Goal: Task Accomplishment & Management: Manage account settings

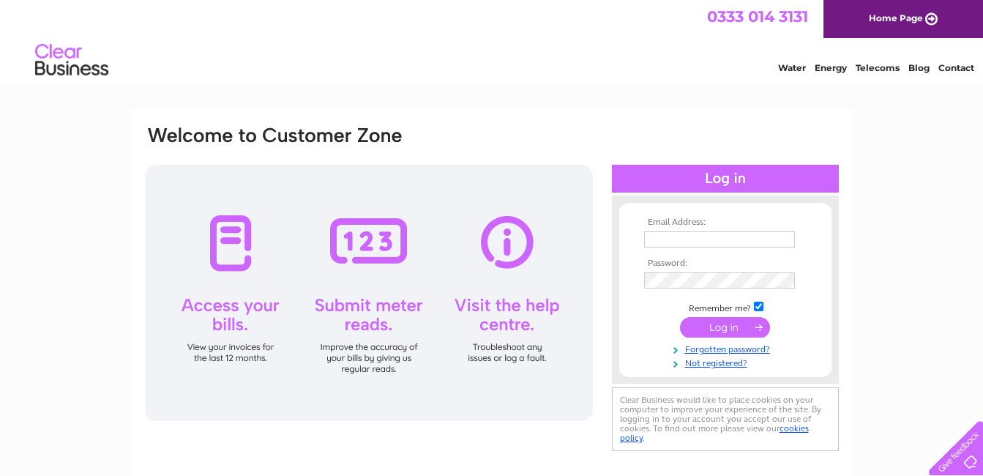
click at [0, 258] on html "Email Address: Password:" at bounding box center [491, 390] width 983 height 781
click at [699, 243] on input "text" at bounding box center [719, 239] width 151 height 16
type input "[EMAIL_ADDRESS][DOMAIN_NAME]"
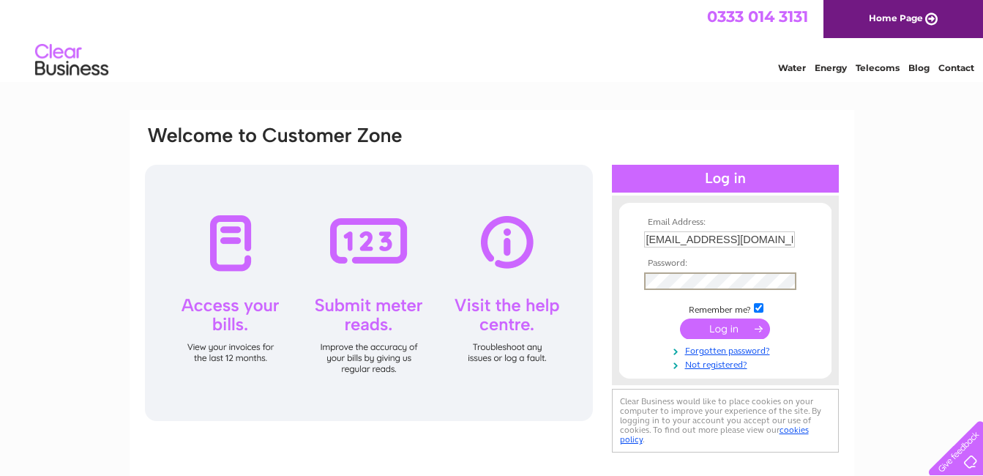
click at [713, 333] on input "submit" at bounding box center [725, 329] width 90 height 21
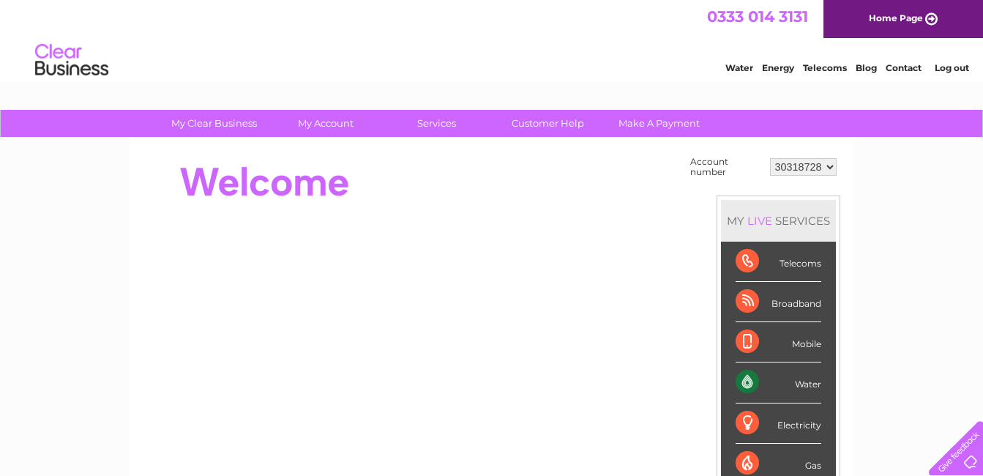
click at [813, 165] on select "30318728" at bounding box center [803, 167] width 67 height 18
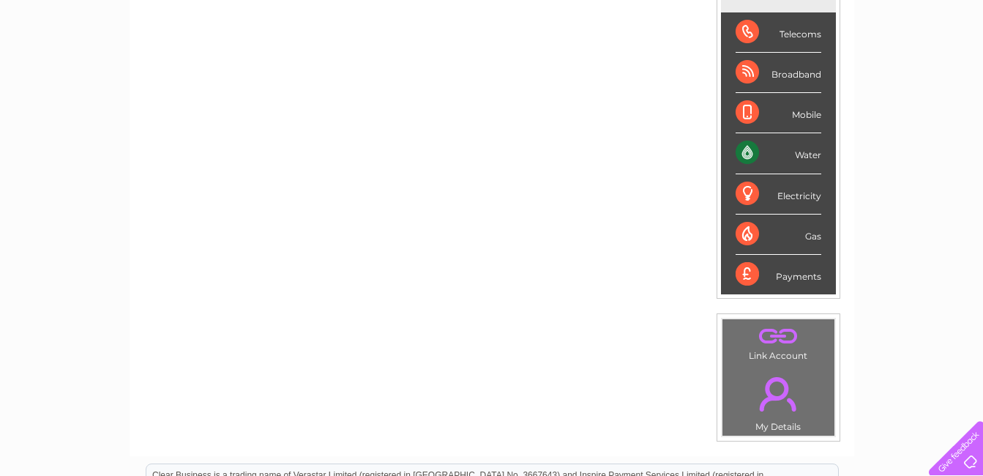
scroll to position [73, 0]
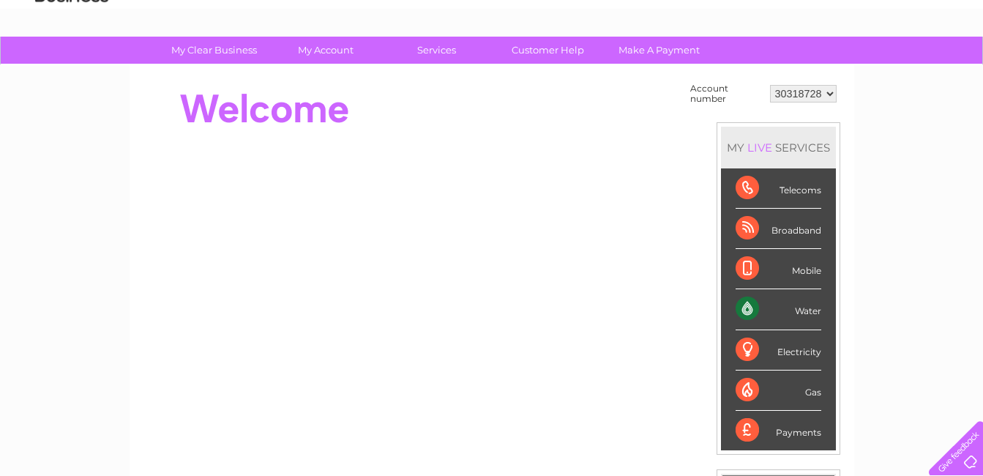
click at [749, 307] on div "Water" at bounding box center [779, 309] width 86 height 40
click at [782, 307] on div "Water" at bounding box center [779, 309] width 86 height 40
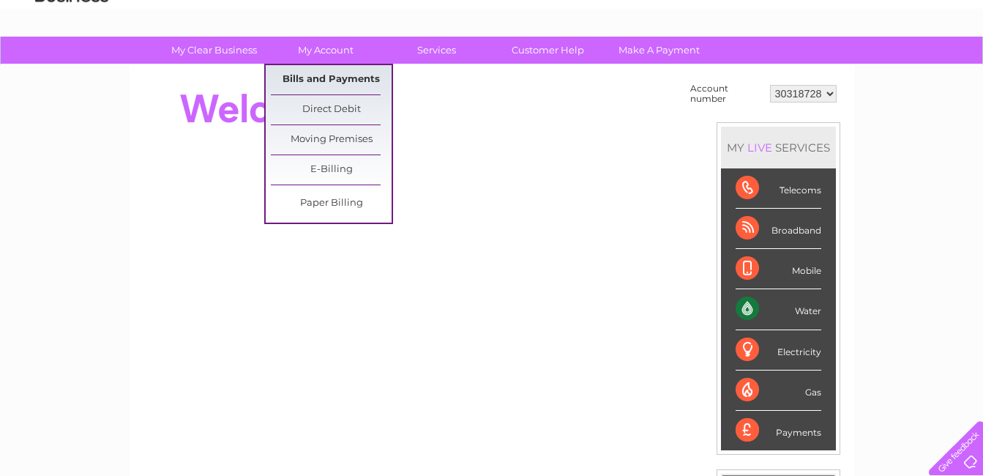
click at [323, 84] on link "Bills and Payments" at bounding box center [331, 79] width 121 height 29
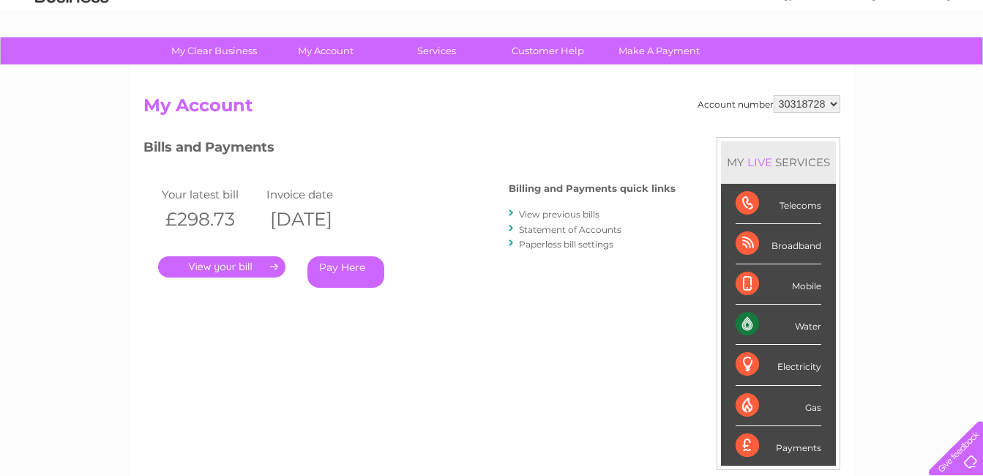
scroll to position [42, 0]
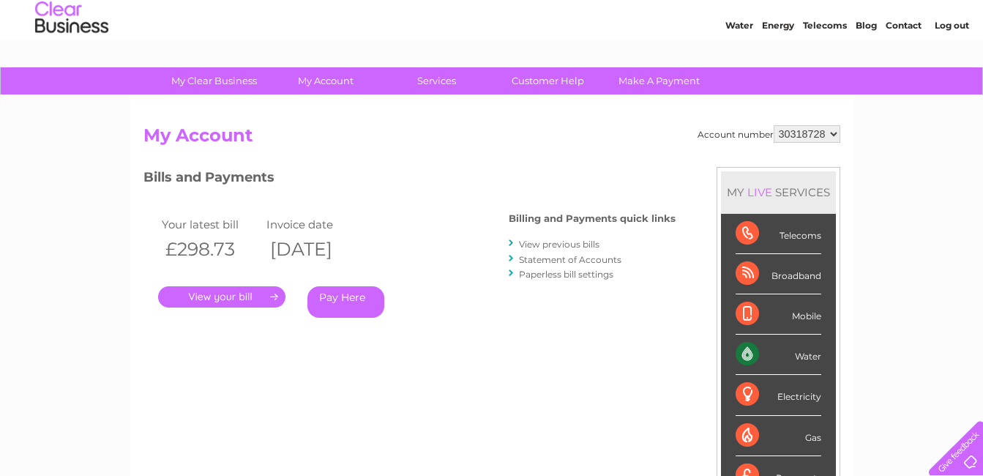
click at [540, 244] on link "View previous bills" at bounding box center [559, 244] width 81 height 11
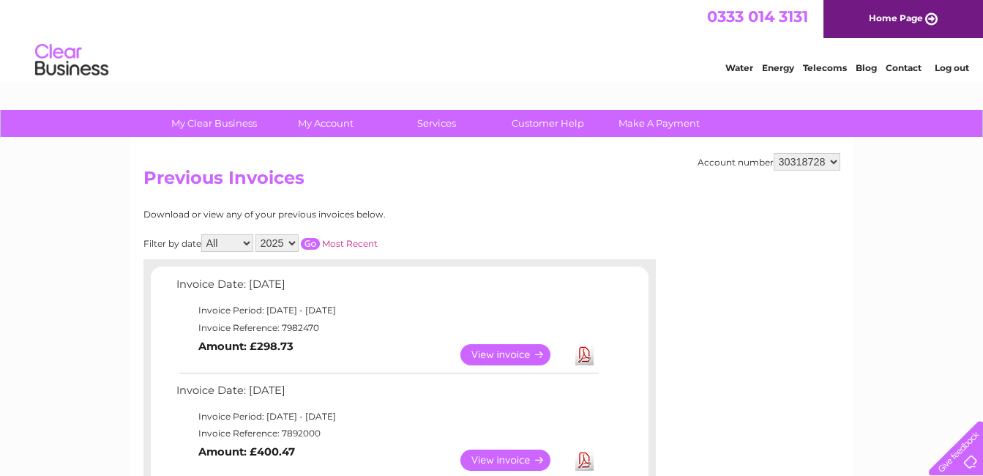
click at [275, 242] on select "2025" at bounding box center [277, 243] width 43 height 18
click at [233, 241] on select "All May June July August" at bounding box center [227, 243] width 52 height 18
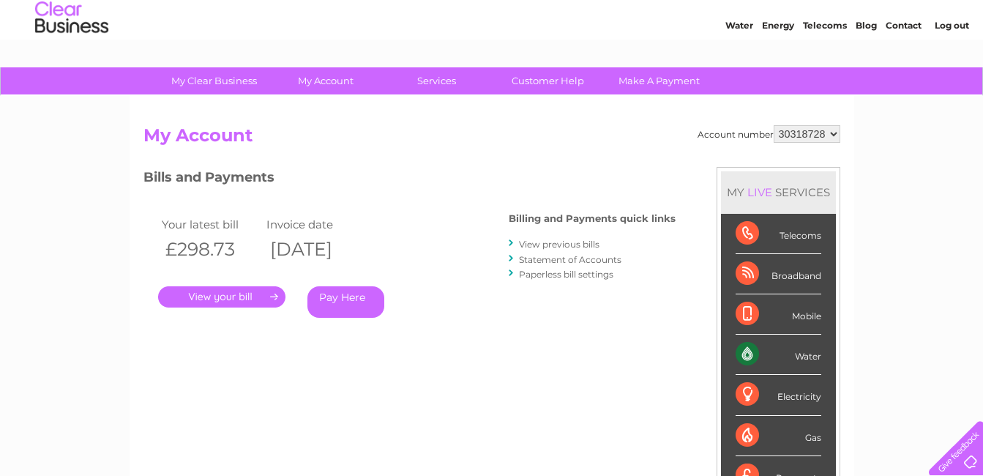
click at [589, 260] on link "Statement of Accounts" at bounding box center [570, 259] width 103 height 11
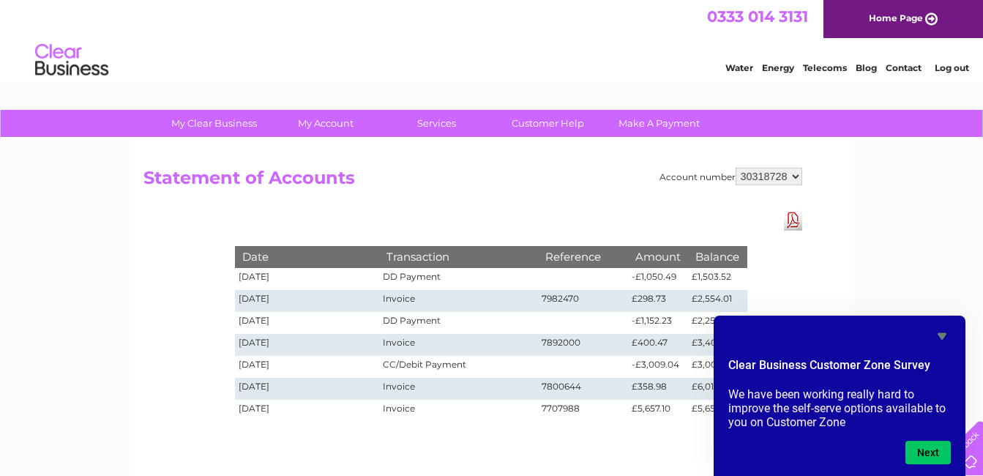
click at [938, 333] on icon "Hide survey" at bounding box center [943, 336] width 18 height 18
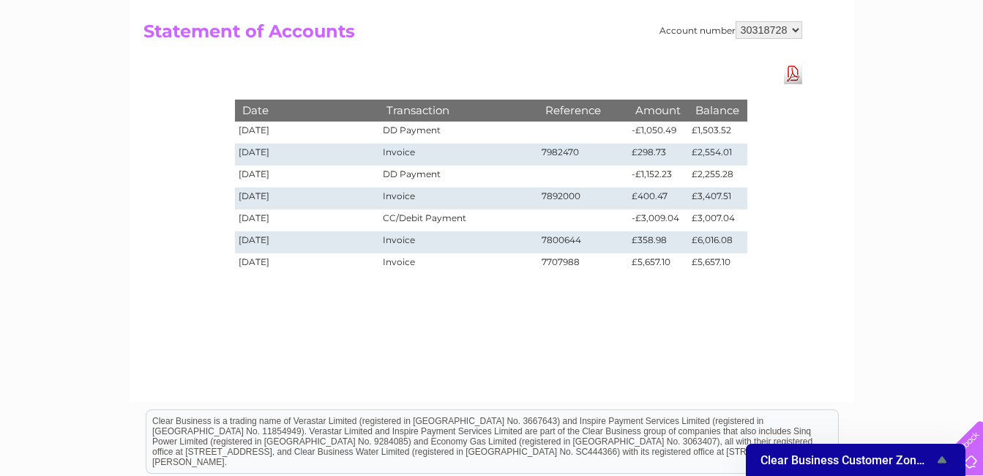
scroll to position [73, 0]
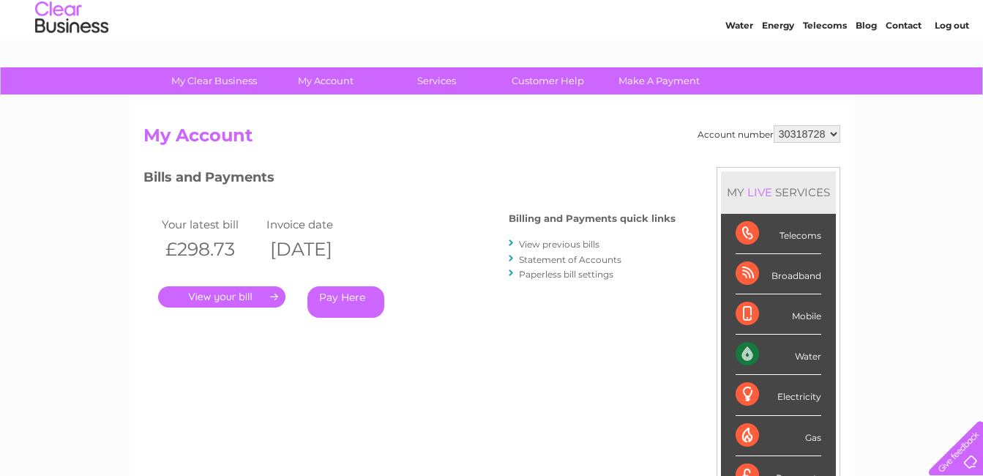
click at [560, 245] on link "View previous bills" at bounding box center [559, 244] width 81 height 11
click at [556, 244] on link "View previous bills" at bounding box center [559, 244] width 81 height 11
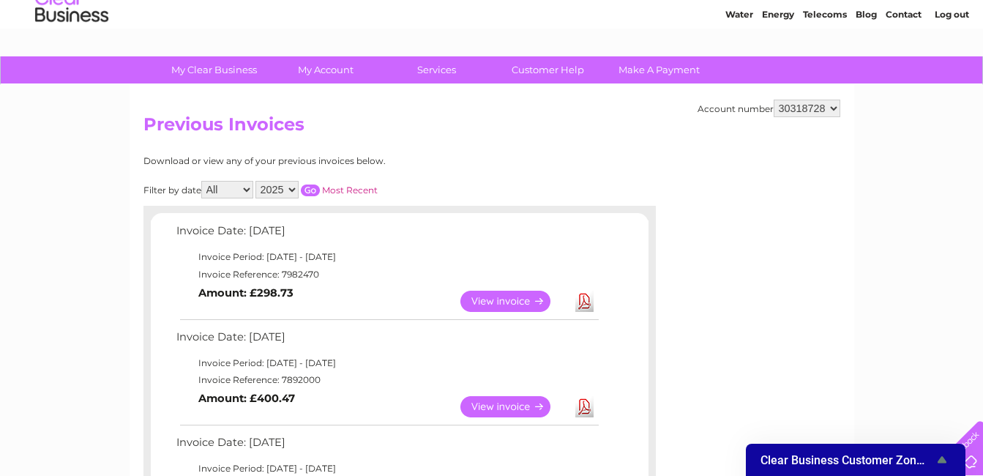
scroll to position [73, 0]
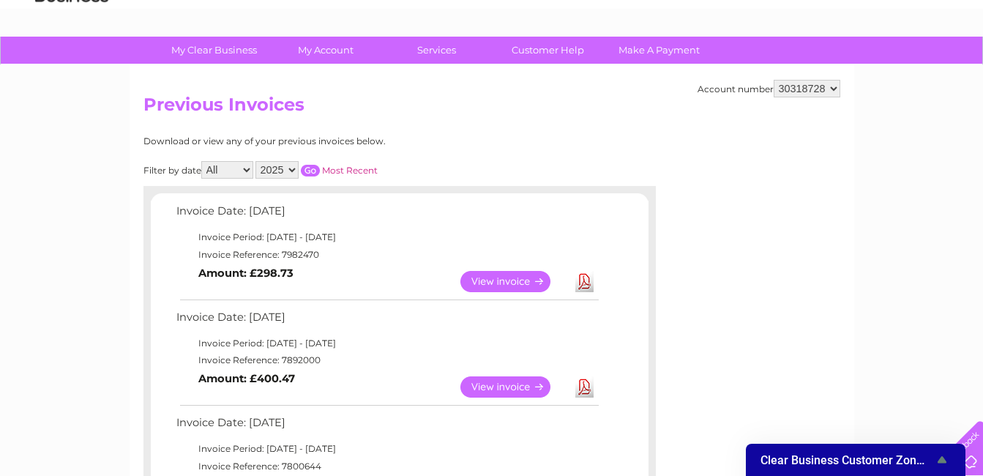
click at [519, 280] on link "View" at bounding box center [515, 281] width 108 height 21
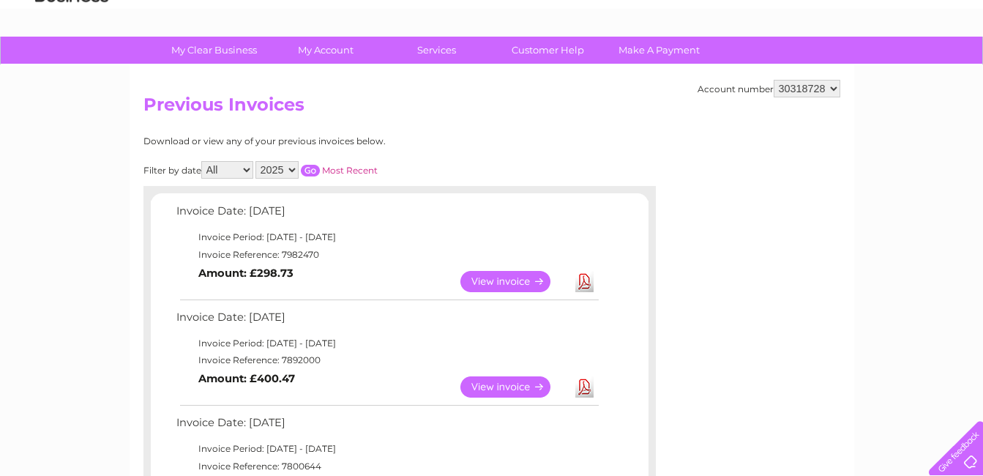
drag, startPoint x: 59, startPoint y: 246, endPoint x: 53, endPoint y: 239, distance: 8.8
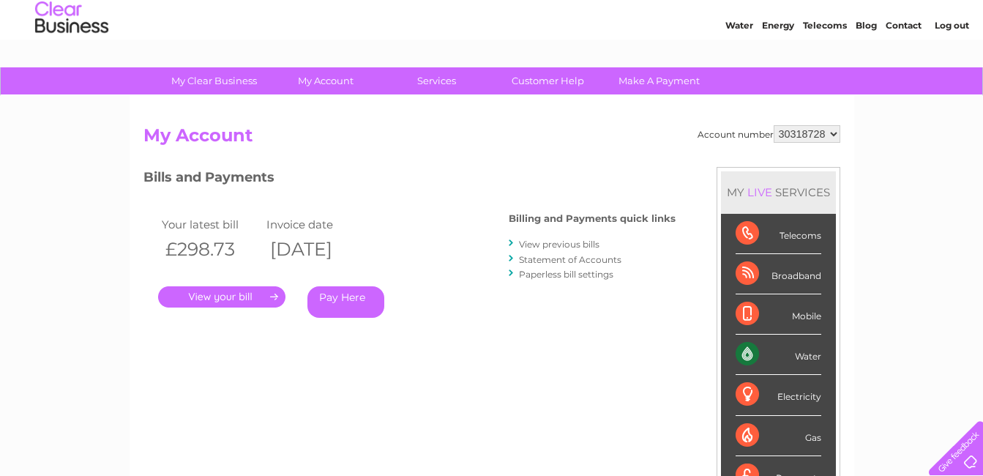
click at [581, 263] on link "Statement of Accounts" at bounding box center [570, 259] width 103 height 11
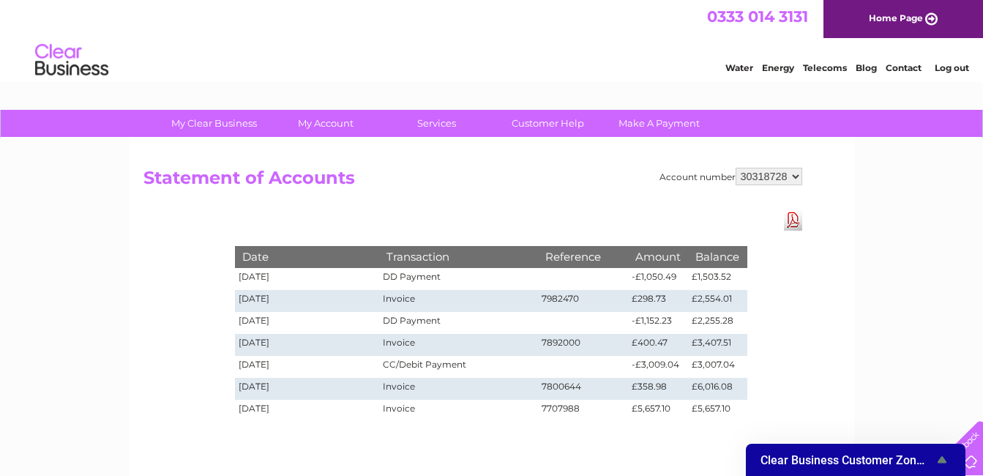
drag, startPoint x: 0, startPoint y: 237, endPoint x: 15, endPoint y: 237, distance: 15.4
click at [0, 237] on html "My Clear Business Login Details My Details My Preferences Link Account My Accou…" at bounding box center [491, 405] width 983 height 810
click at [15, 319] on div "My Clear Business Login Details My Details My Preferences Link Account My Accou…" at bounding box center [491, 454] width 983 height 689
click at [104, 316] on div "My Clear Business Login Details My Details My Preferences Link Account My Accou…" at bounding box center [491, 454] width 983 height 689
click at [885, 231] on div "My Clear Business Login Details My Details My Preferences Link Account My Accou…" at bounding box center [491, 454] width 983 height 689
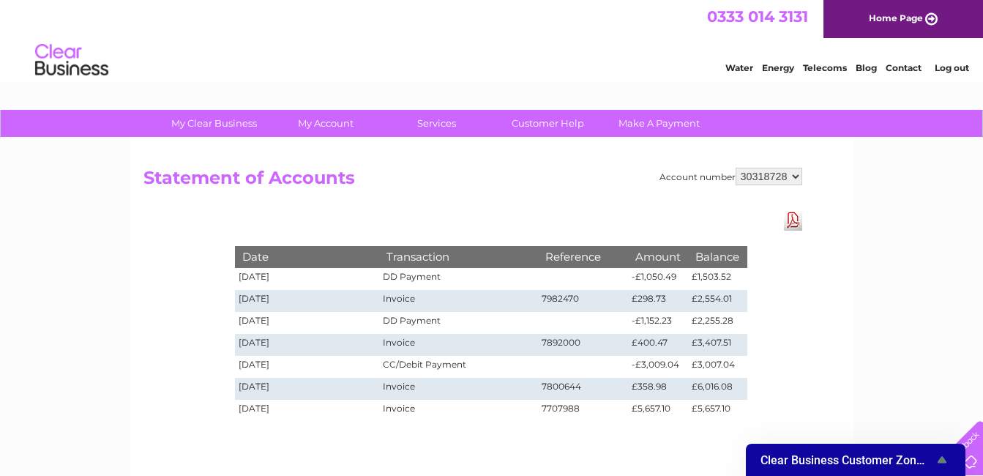
click at [775, 171] on select "30318728" at bounding box center [769, 177] width 67 height 18
click at [869, 193] on div "My Clear Business Login Details My Details My Preferences Link Account My Accou…" at bounding box center [491, 454] width 983 height 689
click at [982, 321] on div "My Clear Business Login Details My Details My Preferences Link Account My Accou…" at bounding box center [491, 454] width 983 height 689
click at [891, 286] on div "My Clear Business Login Details My Details My Preferences Link Account My Accou…" at bounding box center [491, 454] width 983 height 689
click at [879, 286] on div "My Clear Business Login Details My Details My Preferences Link Account My Accou…" at bounding box center [491, 454] width 983 height 689
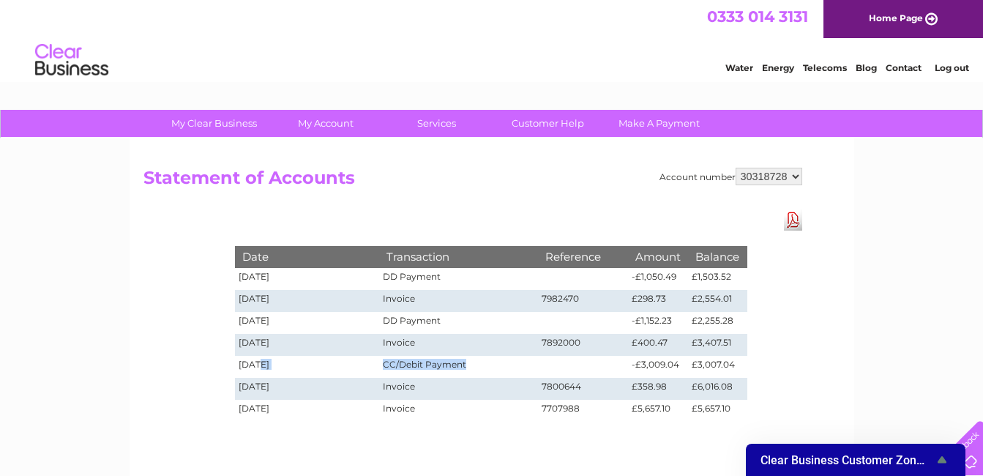
drag, startPoint x: 257, startPoint y: 360, endPoint x: 487, endPoint y: 367, distance: 230.0
click at [487, 367] on tr "17/06/2025 CC/Debit Payment -£3,009.04 £3,007.04" at bounding box center [491, 367] width 513 height 22
drag, startPoint x: 487, startPoint y: 367, endPoint x: 404, endPoint y: 320, distance: 95.1
click at [404, 320] on td "DD Payment" at bounding box center [458, 323] width 158 height 22
click at [85, 302] on div "My Clear Business Login Details My Details My Preferences Link Account My Accou…" at bounding box center [491, 454] width 983 height 689
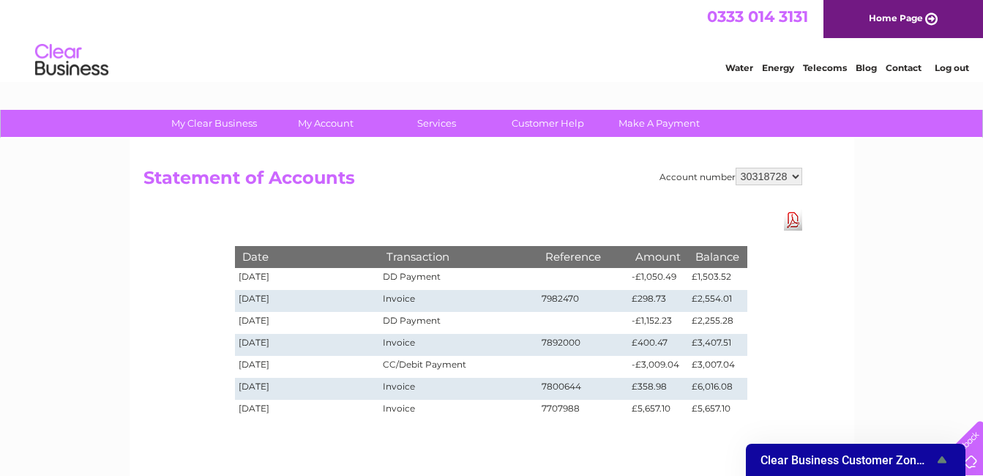
click at [64, 301] on div "My Clear Business Login Details My Details My Preferences Link Account My Accou…" at bounding box center [491, 454] width 983 height 689
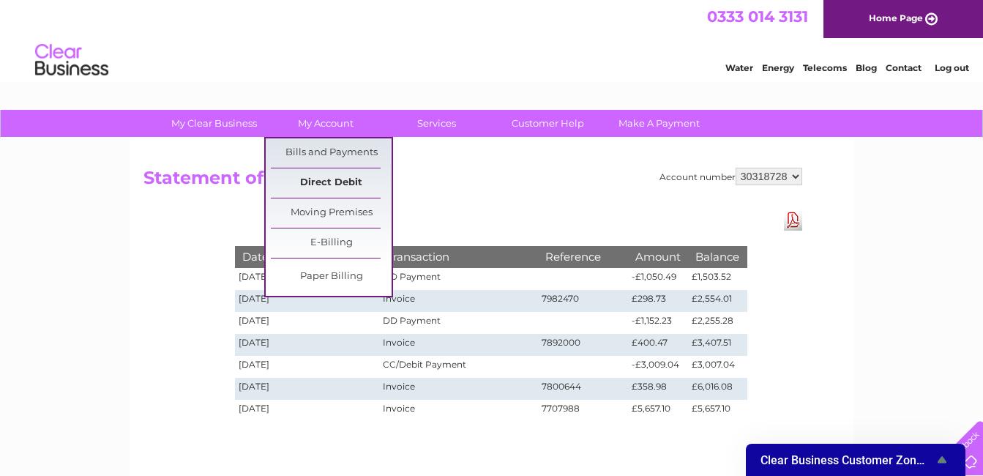
click at [330, 188] on link "Direct Debit" at bounding box center [331, 182] width 121 height 29
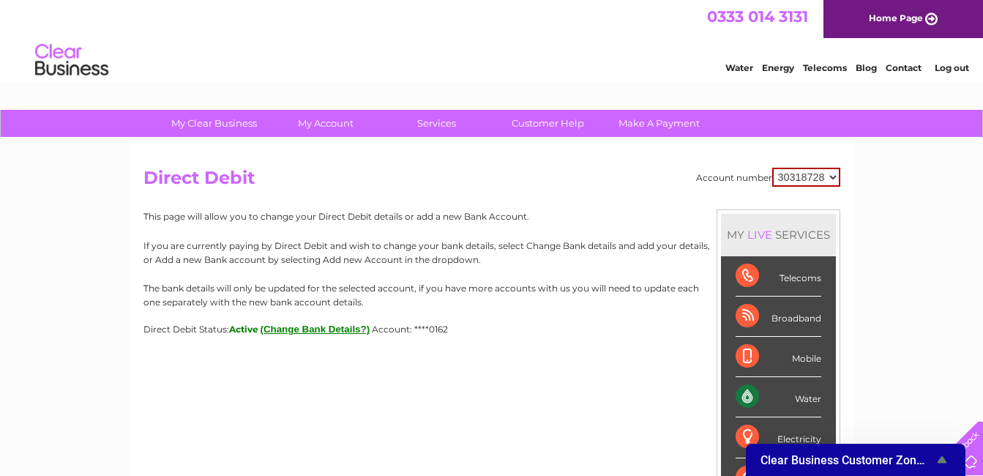
click at [0, 296] on html "My Clear Business Login Details My Details My Preferences Link Account My Accou…" at bounding box center [491, 409] width 983 height 819
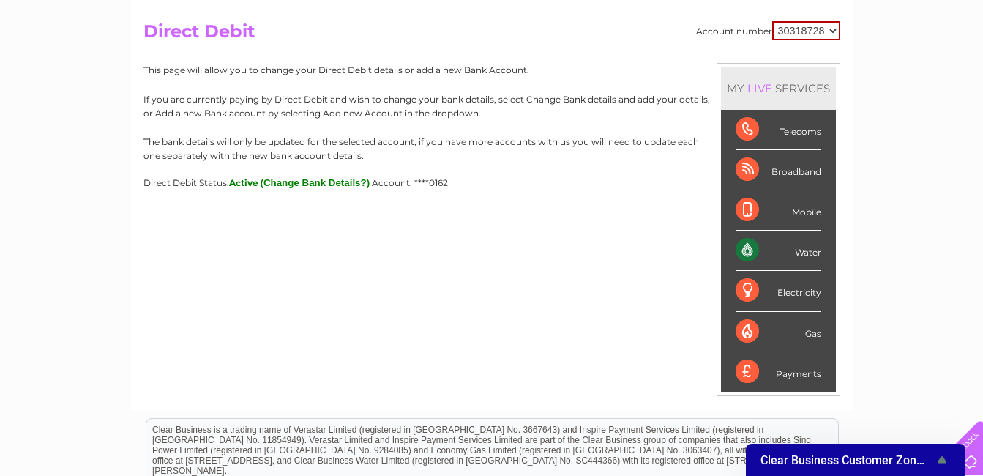
click at [253, 182] on span "Active" at bounding box center [243, 182] width 29 height 11
click at [292, 185] on button "(Change Bank Details?)" at bounding box center [316, 182] width 110 height 11
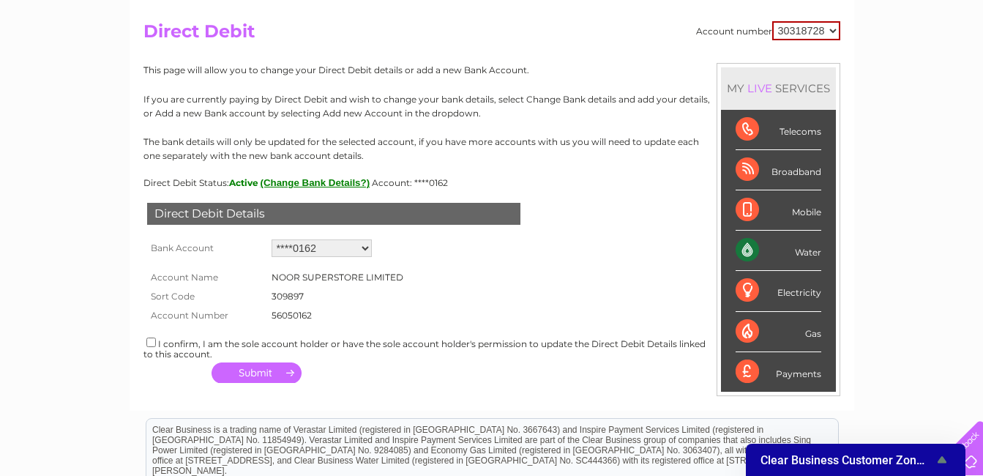
click at [343, 253] on select "Add new account ****0162" at bounding box center [322, 248] width 100 height 18
click at [478, 269] on form "Account Name NOOR SUPERSTORE LIMITED Sort Code 309897 Account Number 56050162 1…" at bounding box center [492, 293] width 697 height 64
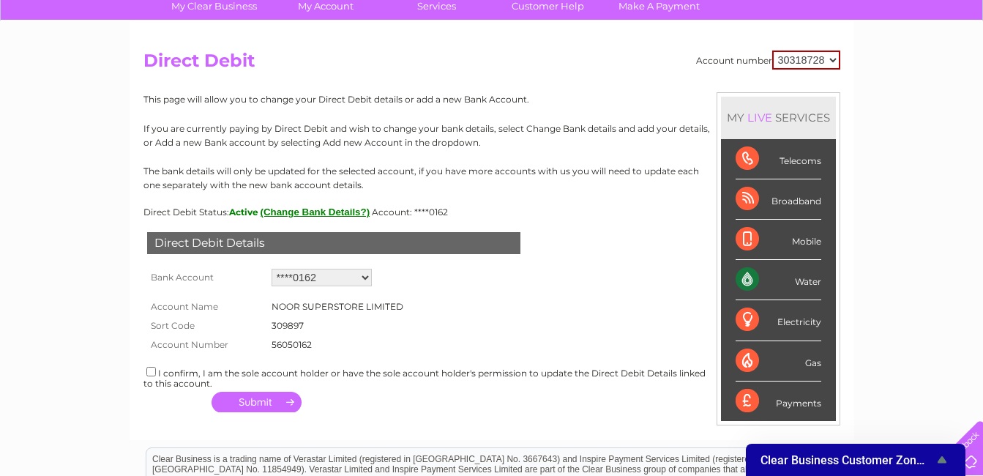
scroll to position [196, 0]
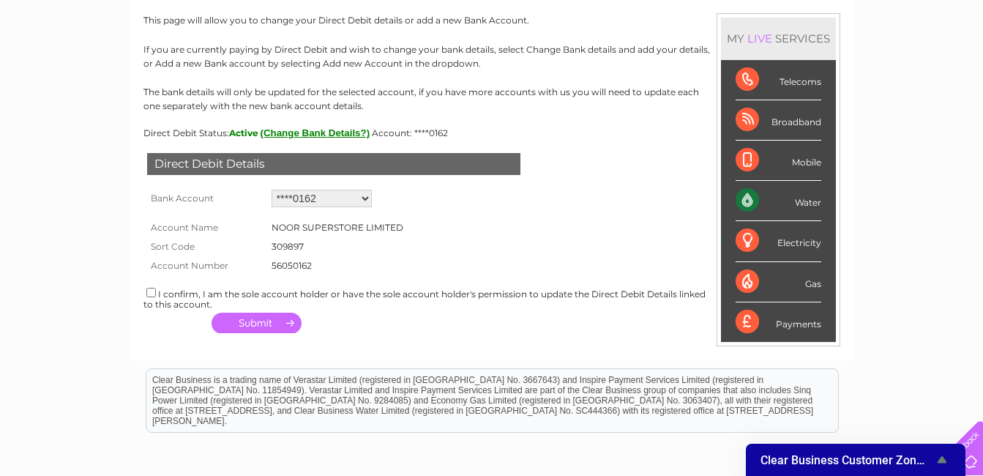
click at [329, 201] on select "Add new account ****0162" at bounding box center [322, 199] width 100 height 18
select select "0"
click at [272, 190] on select "Add new account ****0162" at bounding box center [322, 199] width 100 height 18
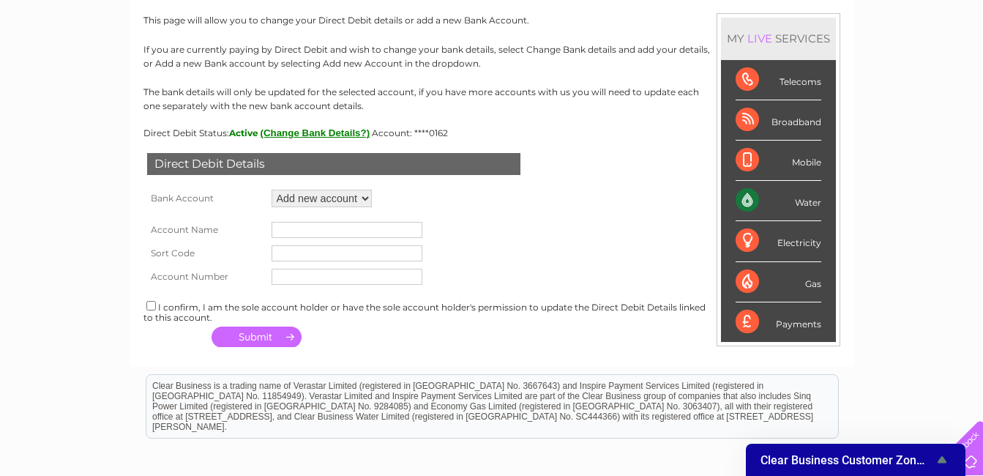
click at [344, 234] on input "text" at bounding box center [347, 230] width 151 height 16
click at [344, 248] on input "text" at bounding box center [347, 253] width 151 height 16
click at [341, 277] on input "text" at bounding box center [347, 277] width 151 height 16
click at [10, 244] on div "My Clear Business Login Details My Details My Preferences Link Account My Accou…" at bounding box center [491, 266] width 983 height 704
click at [367, 241] on td at bounding box center [347, 229] width 158 height 23
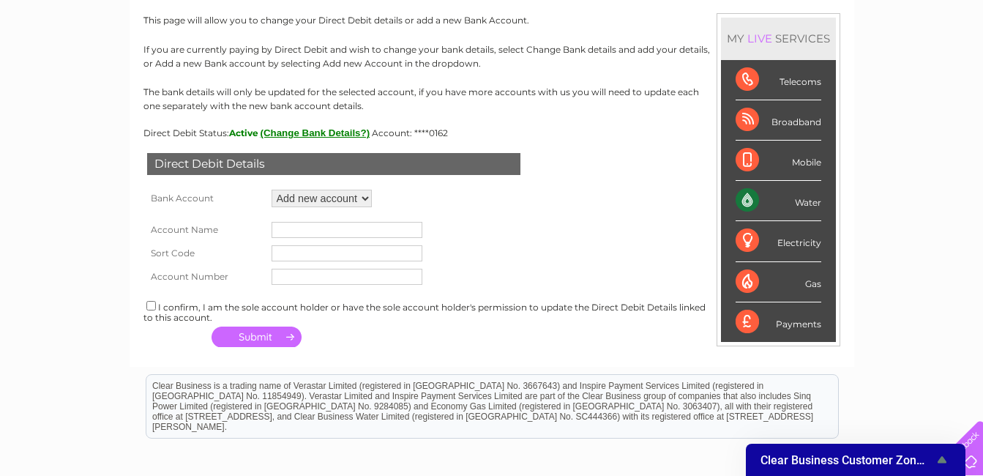
click at [354, 223] on input "text" at bounding box center [347, 230] width 151 height 16
drag, startPoint x: 0, startPoint y: 299, endPoint x: 142, endPoint y: 256, distance: 148.5
click at [1, 299] on div "My Clear Business Login Details My Details My Preferences Link Account My Accou…" at bounding box center [491, 266] width 983 height 704
click at [293, 274] on input "text" at bounding box center [347, 277] width 151 height 16
paste input "40028962"
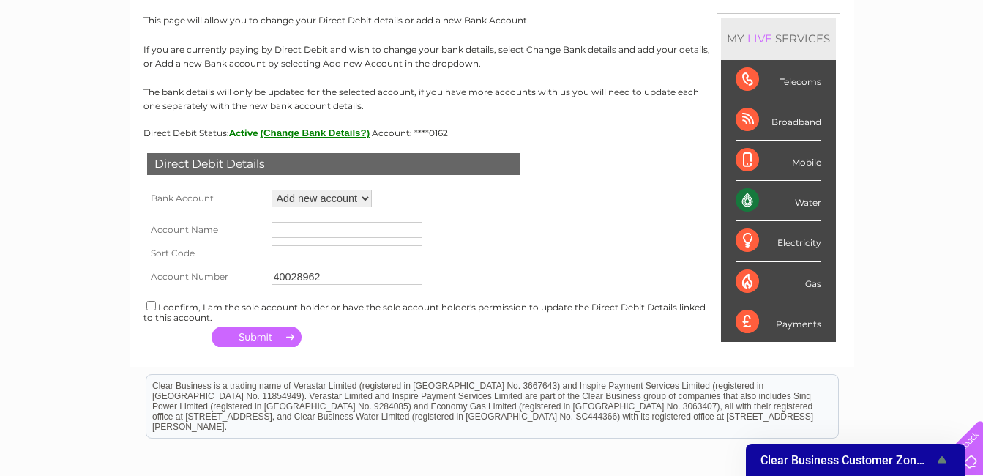
type input "40028962"
click at [307, 231] on input "text" at bounding box center [347, 230] width 151 height 16
type input "D"
type input "N"
type input "Dilshad Tofiq"
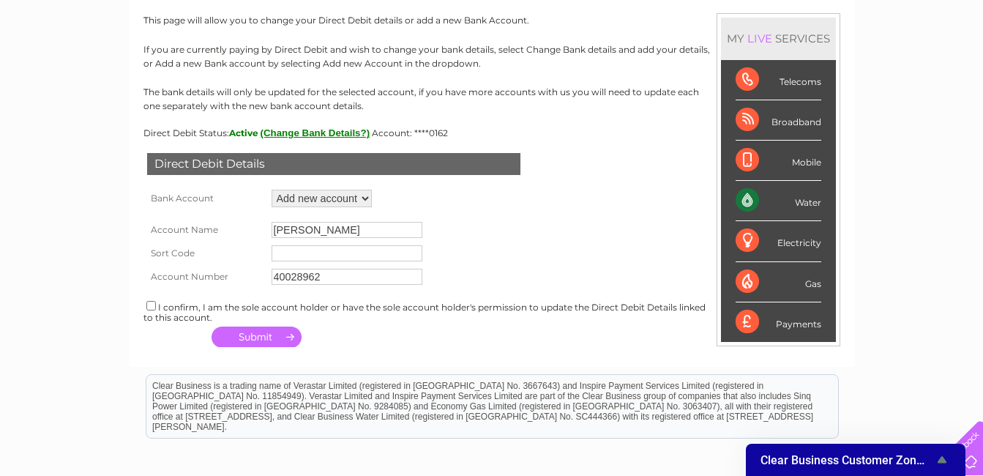
click at [353, 257] on input "text" at bounding box center [347, 253] width 151 height 16
paste input "309542"
type input "309542"
click at [333, 281] on input "40028962" at bounding box center [347, 277] width 151 height 16
type input "40028960"
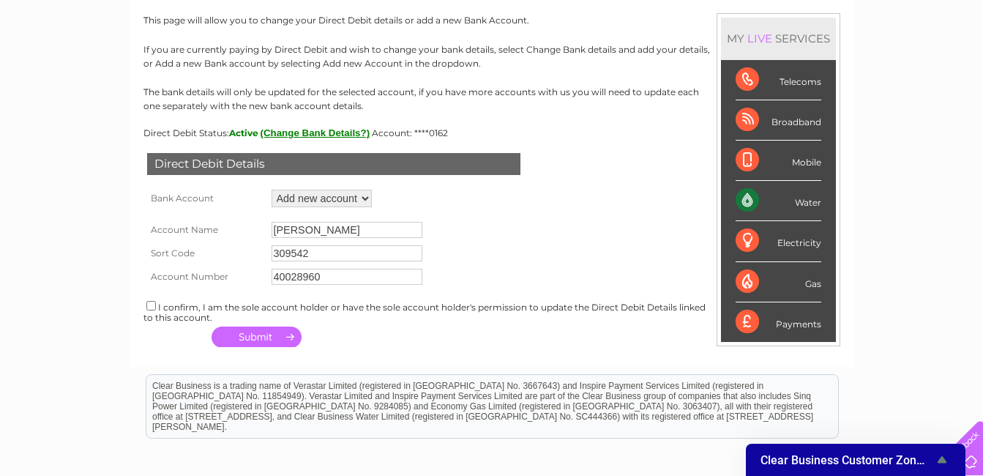
click at [154, 308] on input "checkbox" at bounding box center [151, 306] width 10 height 10
checkbox input "true"
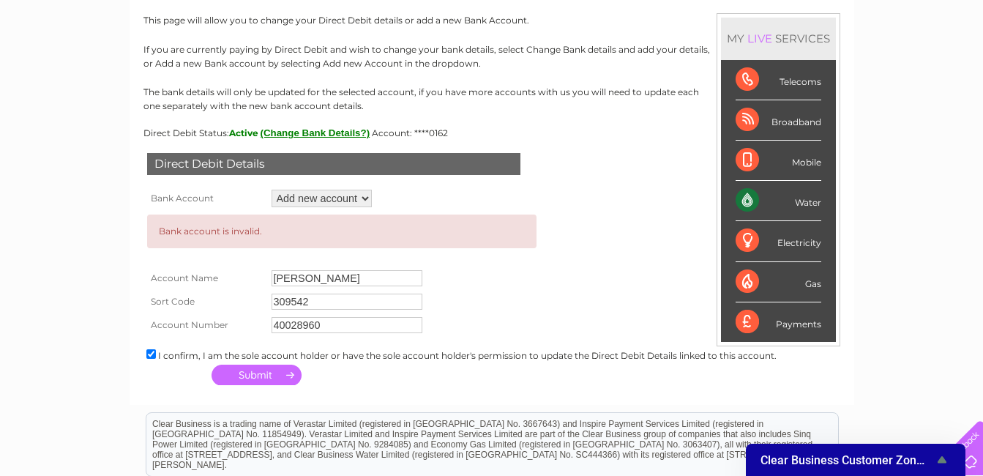
click at [354, 197] on select "Add new account ****0162" at bounding box center [322, 199] width 100 height 18
click at [272, 190] on select "Add new account ****0162" at bounding box center [322, 199] width 100 height 18
click at [347, 328] on input "40028960" at bounding box center [347, 325] width 151 height 16
type input "40028961"
click at [509, 310] on td "309542" at bounding box center [398, 301] width 261 height 23
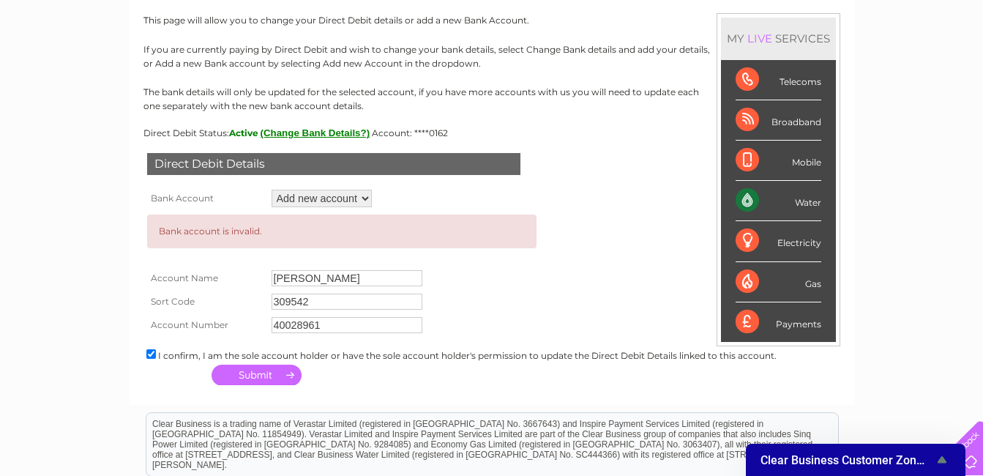
click at [261, 373] on button "button" at bounding box center [257, 375] width 90 height 21
click at [345, 324] on input "40028961" at bounding box center [347, 325] width 151 height 16
type input "40028963"
click at [0, 369] on html "My Clear Business Login Details My Details My Preferences Link Account My Accou…" at bounding box center [491, 235] width 983 height 862
click at [239, 373] on button "button" at bounding box center [257, 375] width 90 height 21
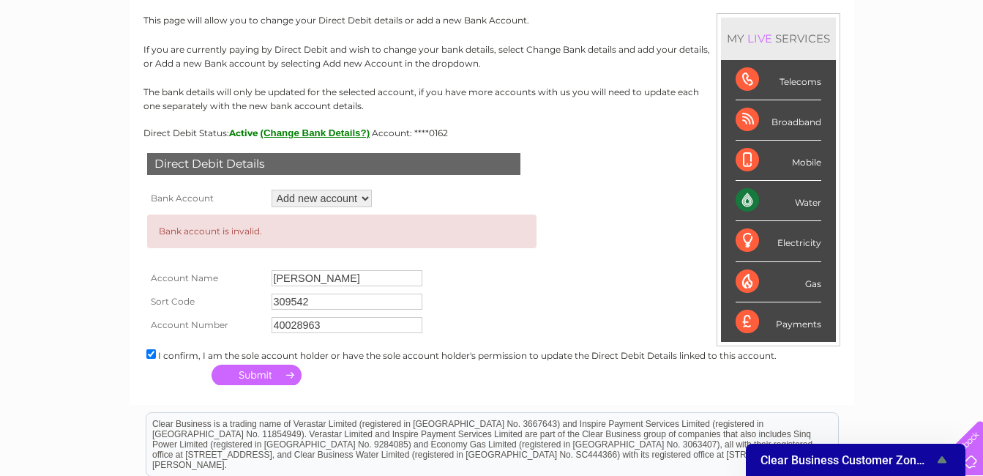
click at [357, 337] on div "Direct Debit Details Bank Account Add new account ****0162 Loading... Bank acco…" at bounding box center [492, 263] width 697 height 251
click at [349, 327] on input "40028963" at bounding box center [347, 325] width 151 height 16
type input "40028964"
click at [260, 370] on button "button" at bounding box center [257, 375] width 90 height 21
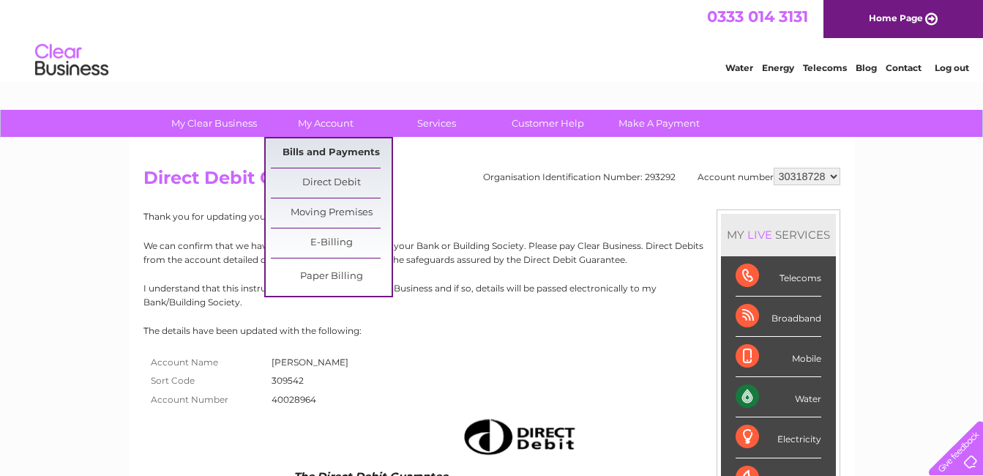
click at [338, 157] on link "Bills and Payments" at bounding box center [331, 152] width 121 height 29
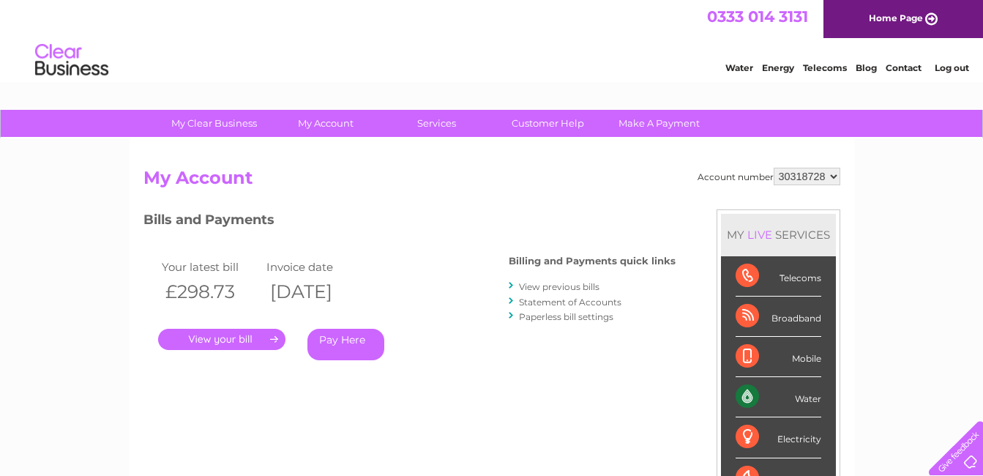
click at [548, 301] on link "Statement of Accounts" at bounding box center [570, 302] width 103 height 11
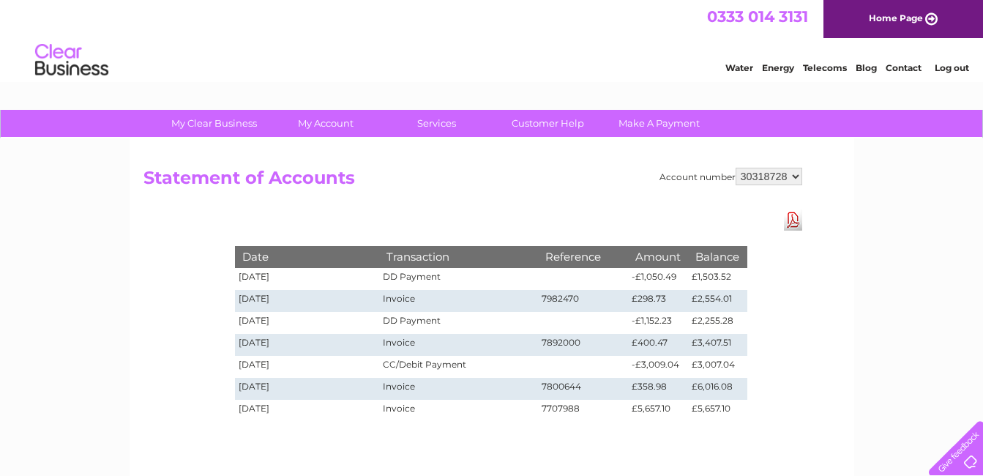
click at [3, 294] on div "My Clear Business Login Details My Details My Preferences Link Account My Accou…" at bounding box center [491, 454] width 983 height 689
click at [163, 325] on div "Account number 30318728 Statement of Accounts Download Pdf Date Transaction Ref…" at bounding box center [492, 343] width 725 height 410
